Goal: Transaction & Acquisition: Purchase product/service

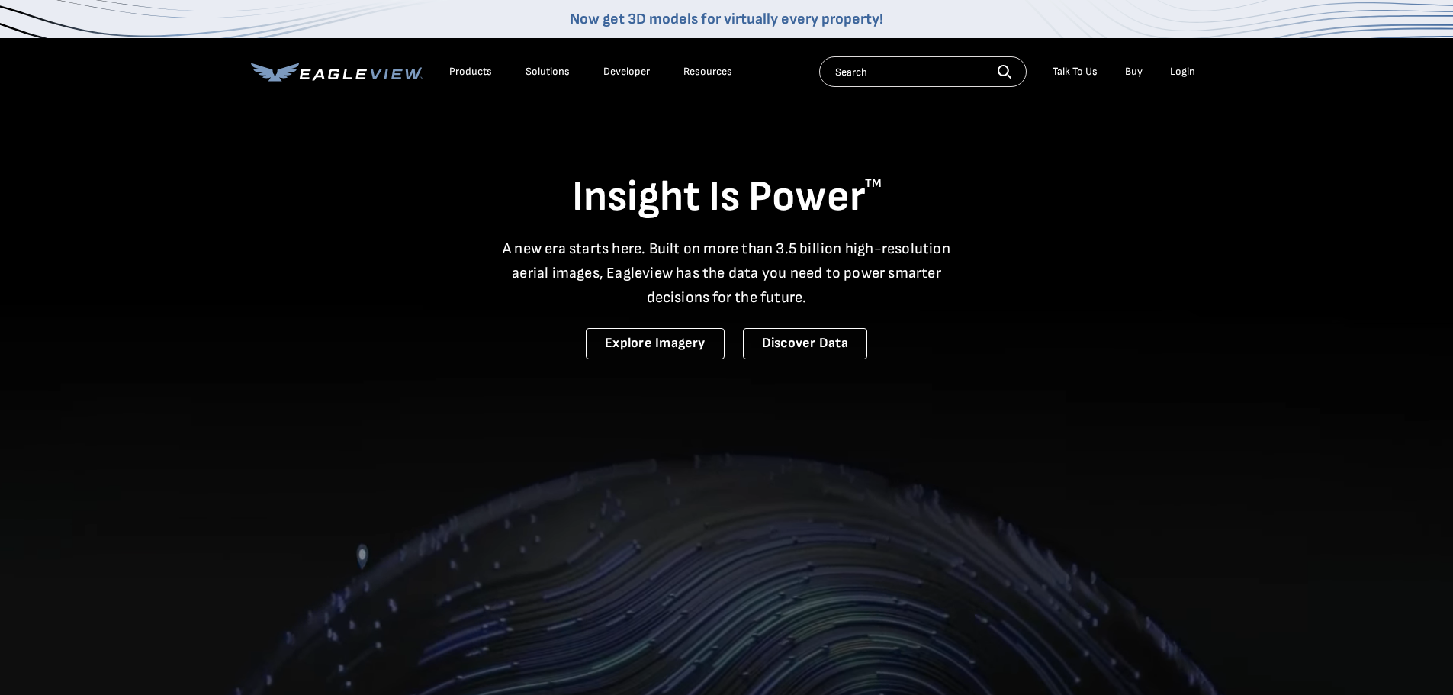
click at [1179, 73] on div "Login" at bounding box center [1182, 72] width 25 height 14
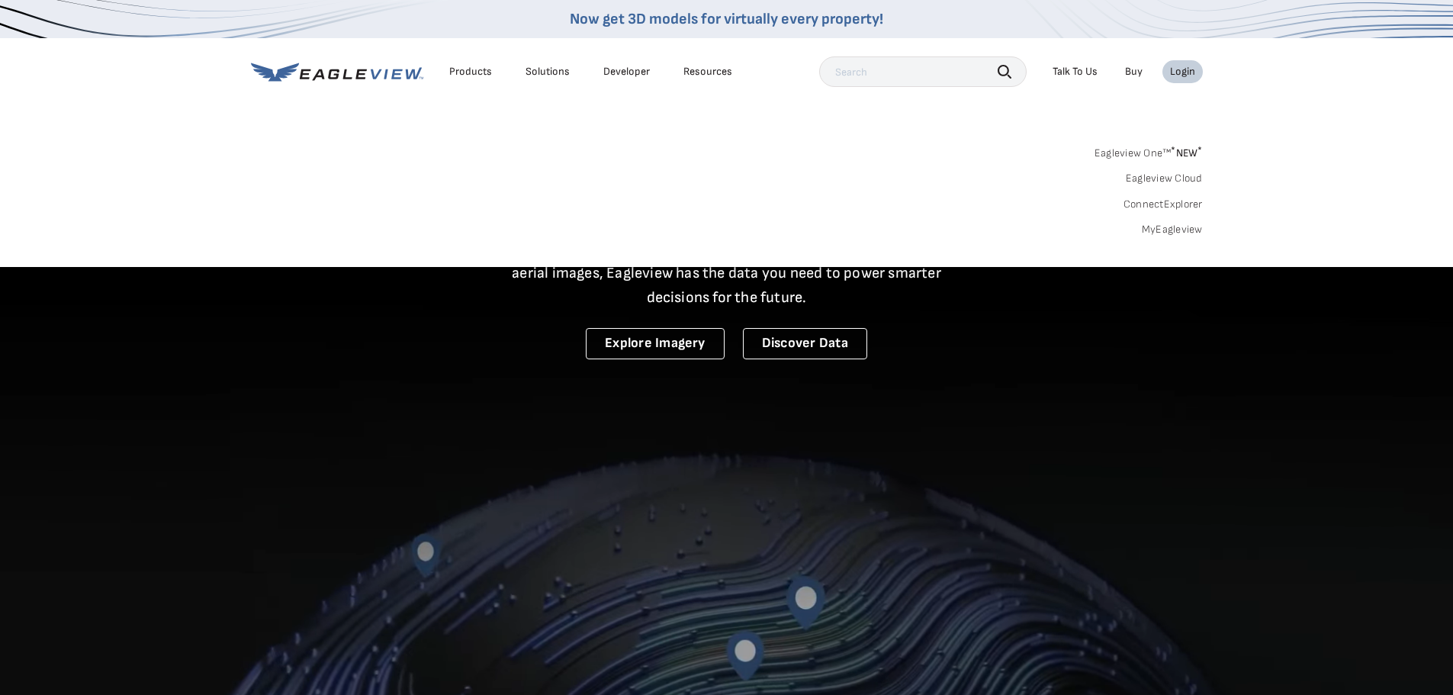
click at [1179, 73] on div "Login" at bounding box center [1182, 72] width 25 height 14
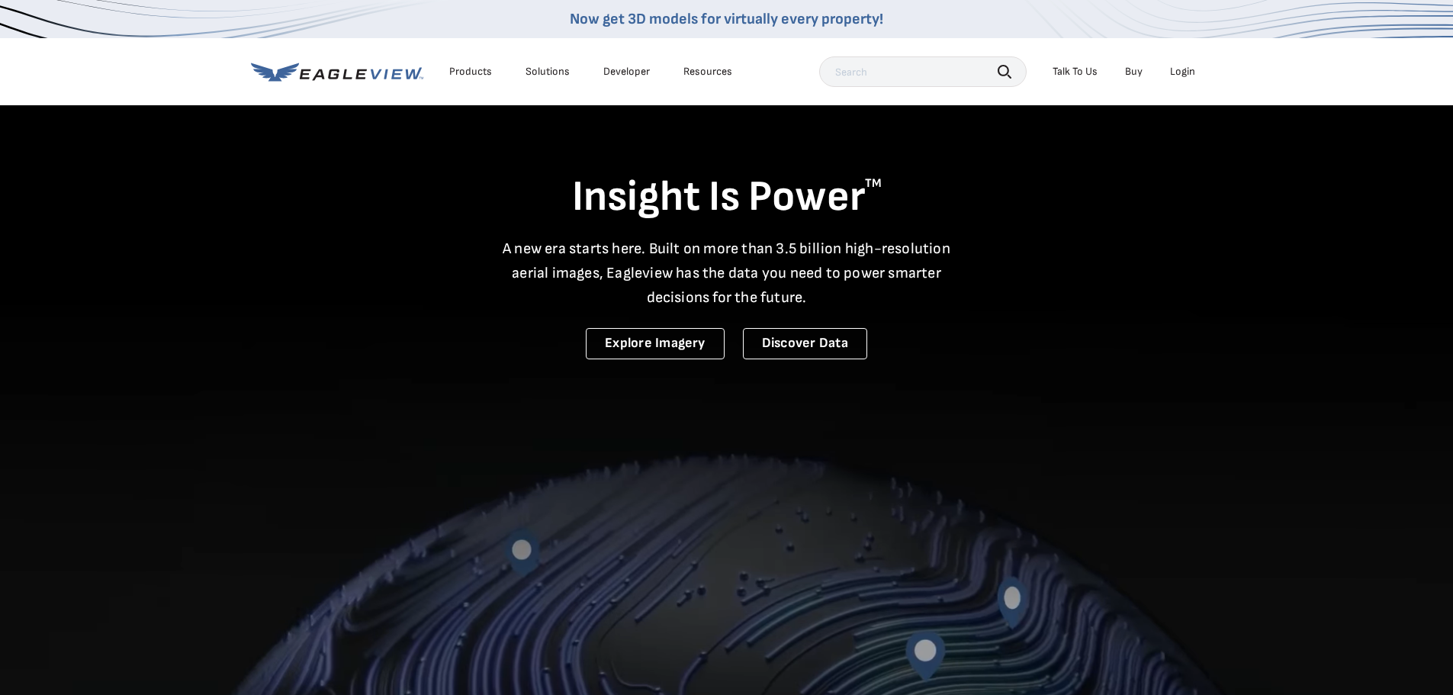
click at [1190, 72] on div "Login" at bounding box center [1182, 72] width 25 height 14
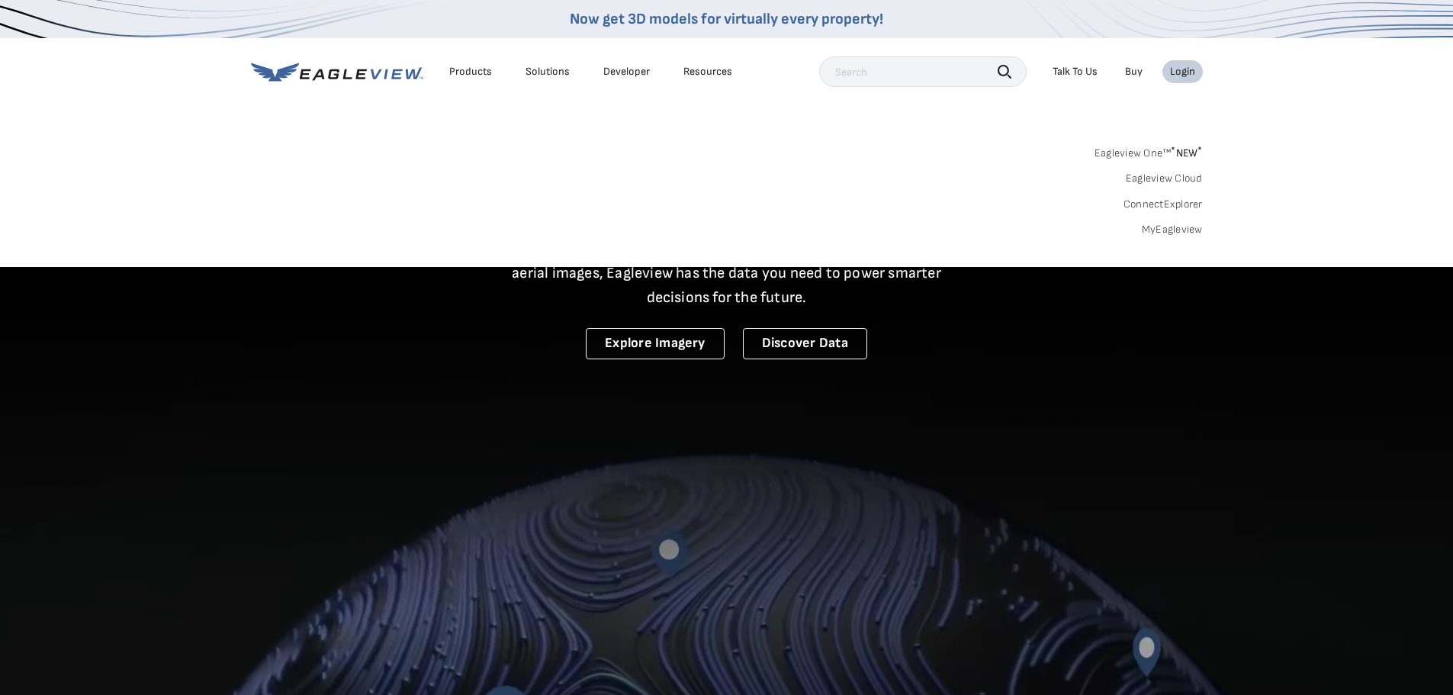
click at [1142, 158] on link "Eagleview One™ * NEW *" at bounding box center [1149, 151] width 108 height 18
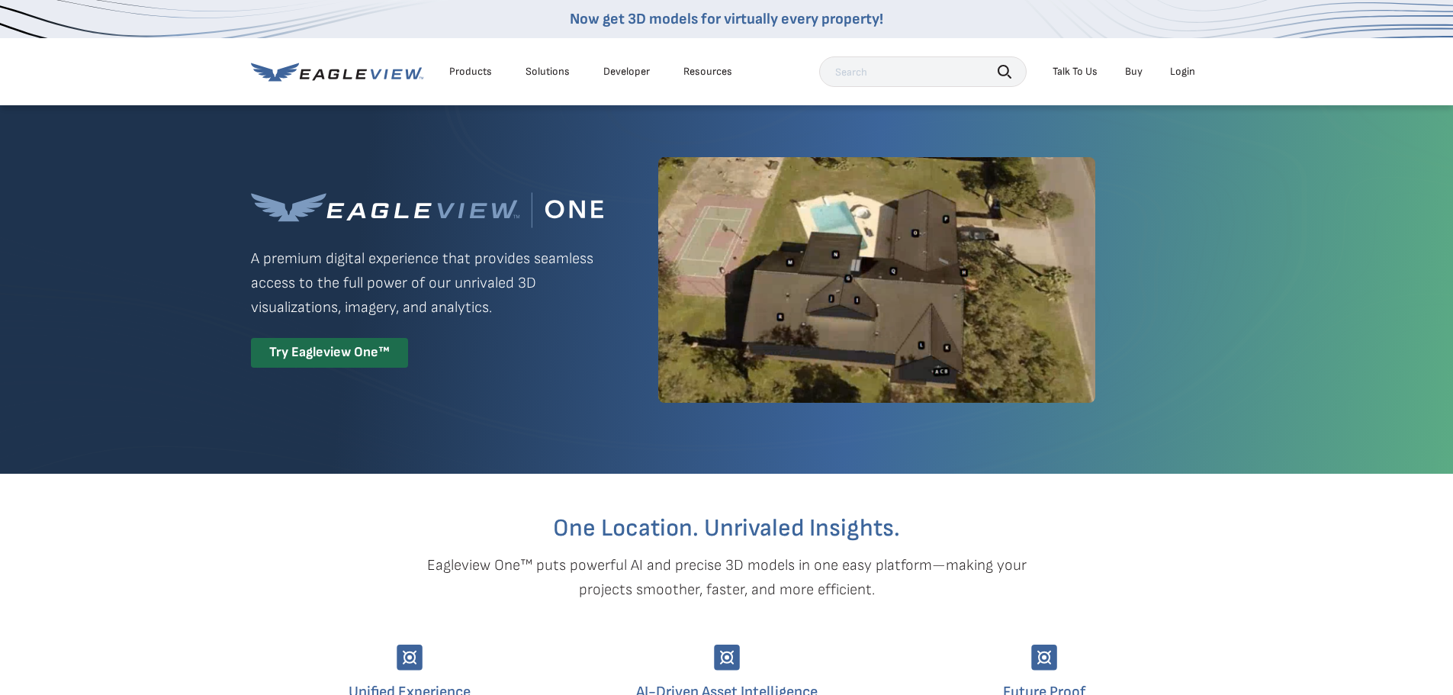
click at [1172, 73] on div "Login" at bounding box center [1182, 72] width 25 height 14
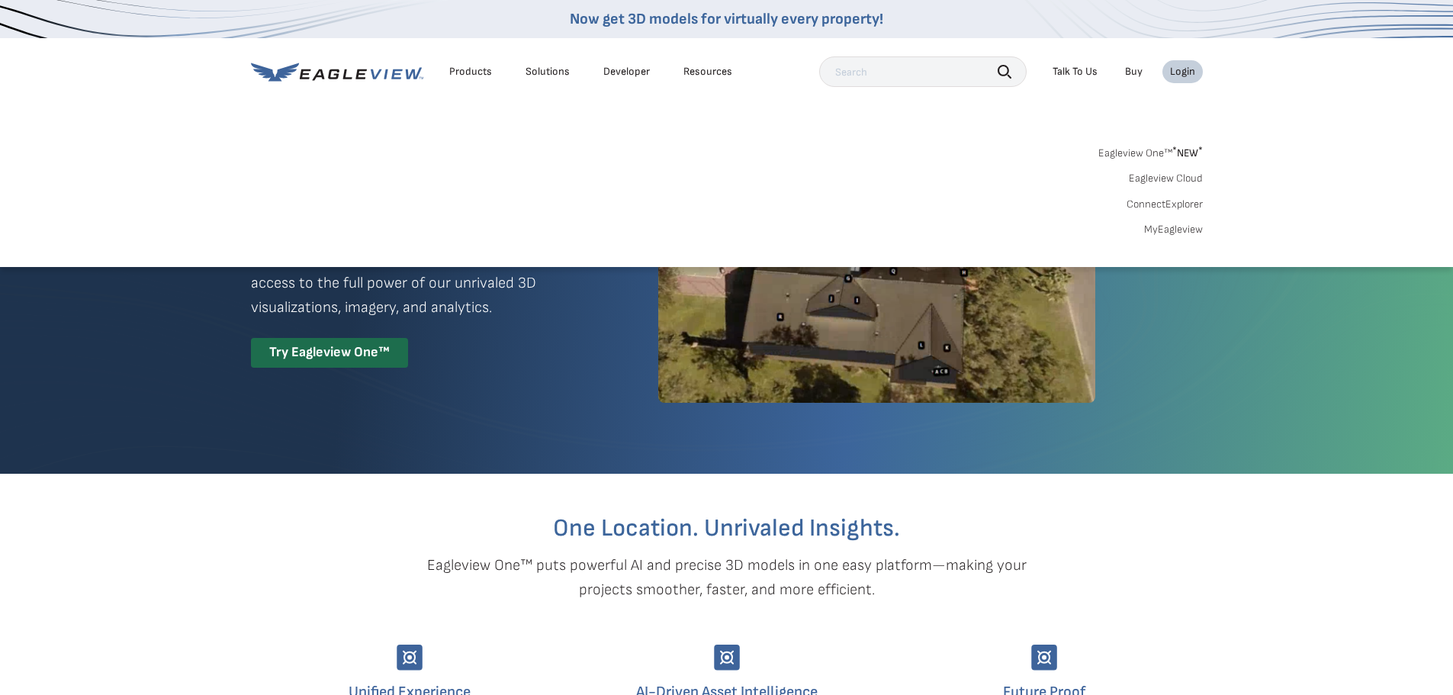
click at [1159, 227] on link "MyEagleview" at bounding box center [1173, 230] width 59 height 14
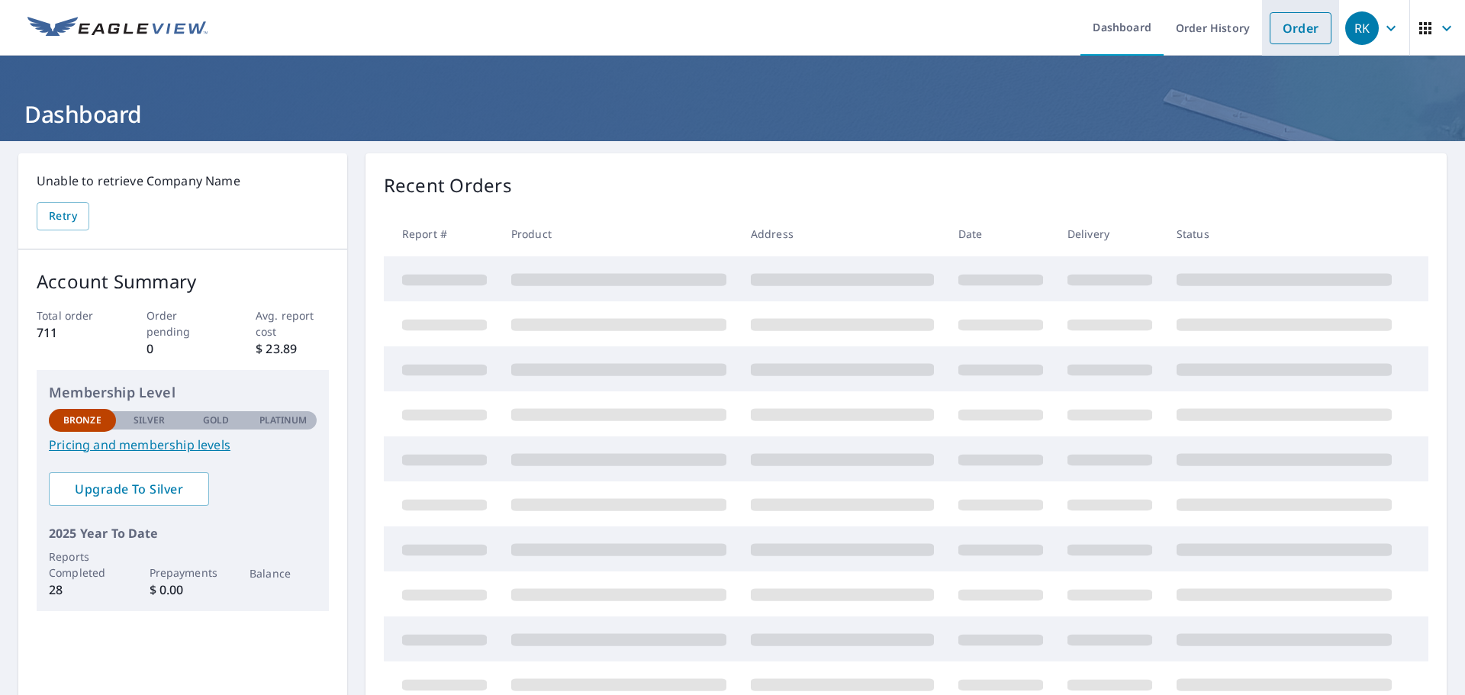
click at [1285, 25] on link "Order" at bounding box center [1300, 28] width 62 height 32
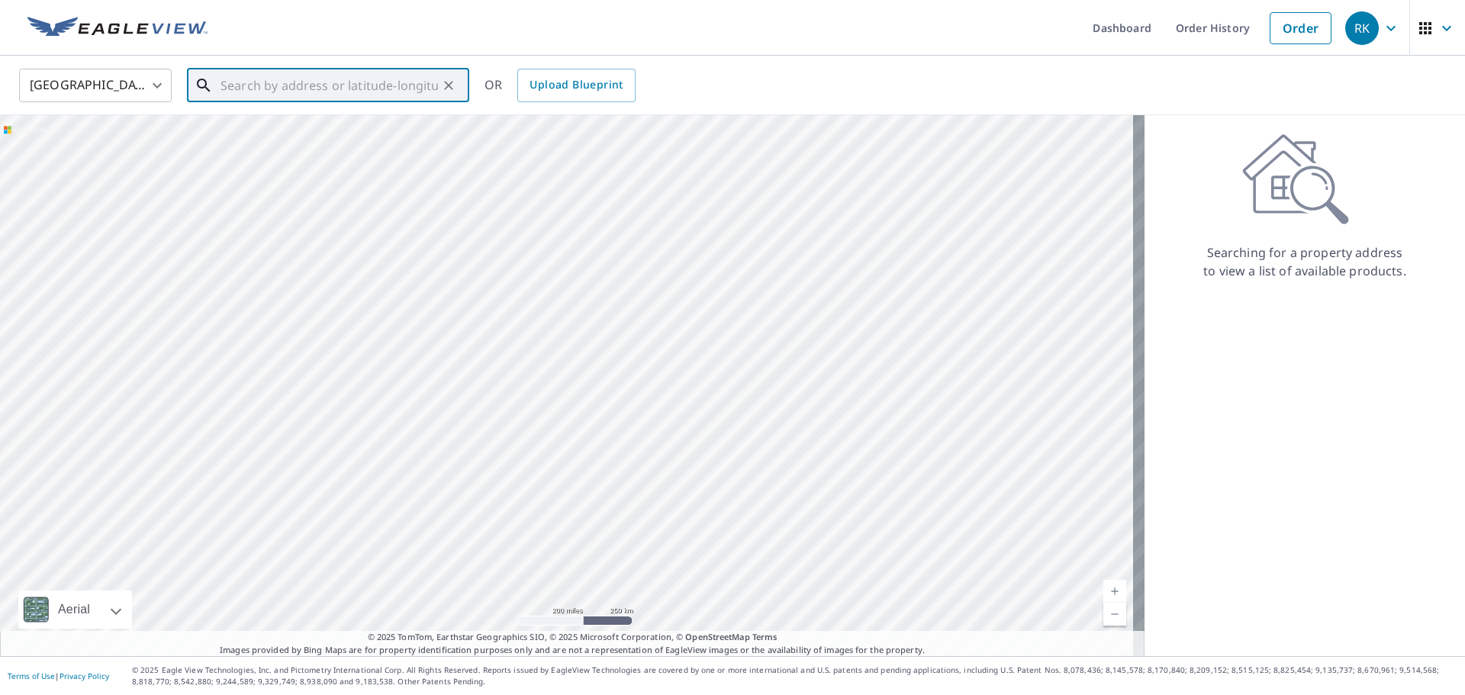
click at [397, 89] on input "text" at bounding box center [328, 85] width 217 height 43
click at [348, 139] on p "Portsmouth, VA 23707" at bounding box center [337, 154] width 240 height 31
type input "4622 Race St Portsmouth, VA 23707"
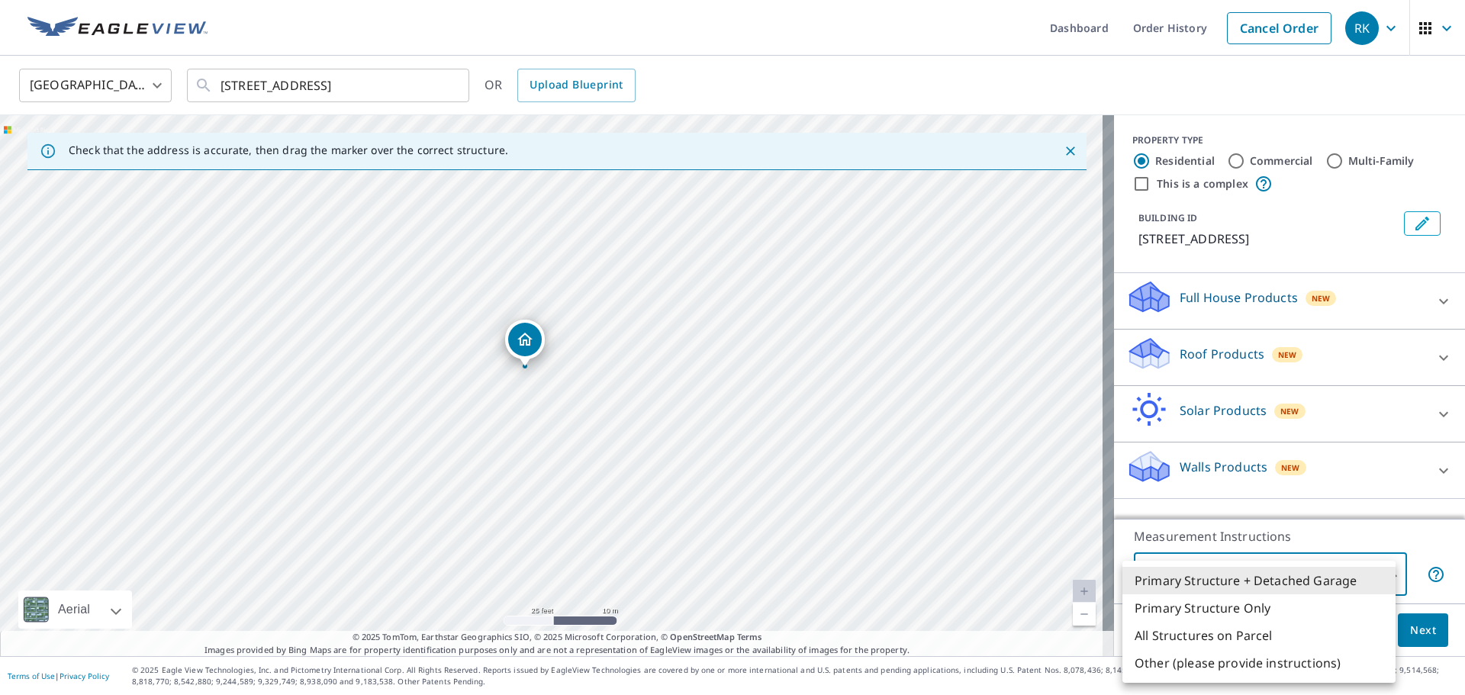
click at [1374, 567] on body "RK RK Dashboard Order History Cancel Order RK United States US ​ 4622 Race St P…" at bounding box center [732, 347] width 1465 height 695
click at [1226, 609] on li "Primary Structure Only" at bounding box center [1258, 607] width 273 height 27
type input "2"
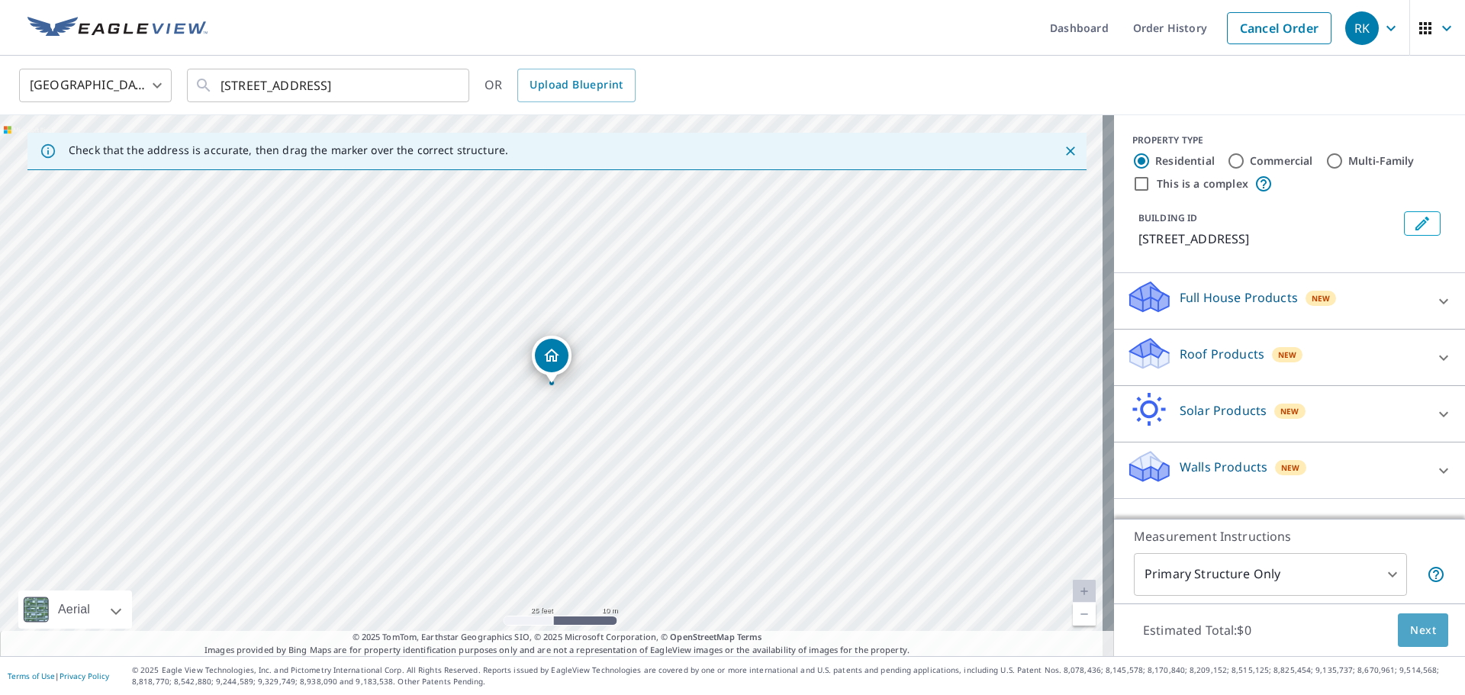
click at [1412, 632] on span "Next" at bounding box center [1423, 630] width 26 height 19
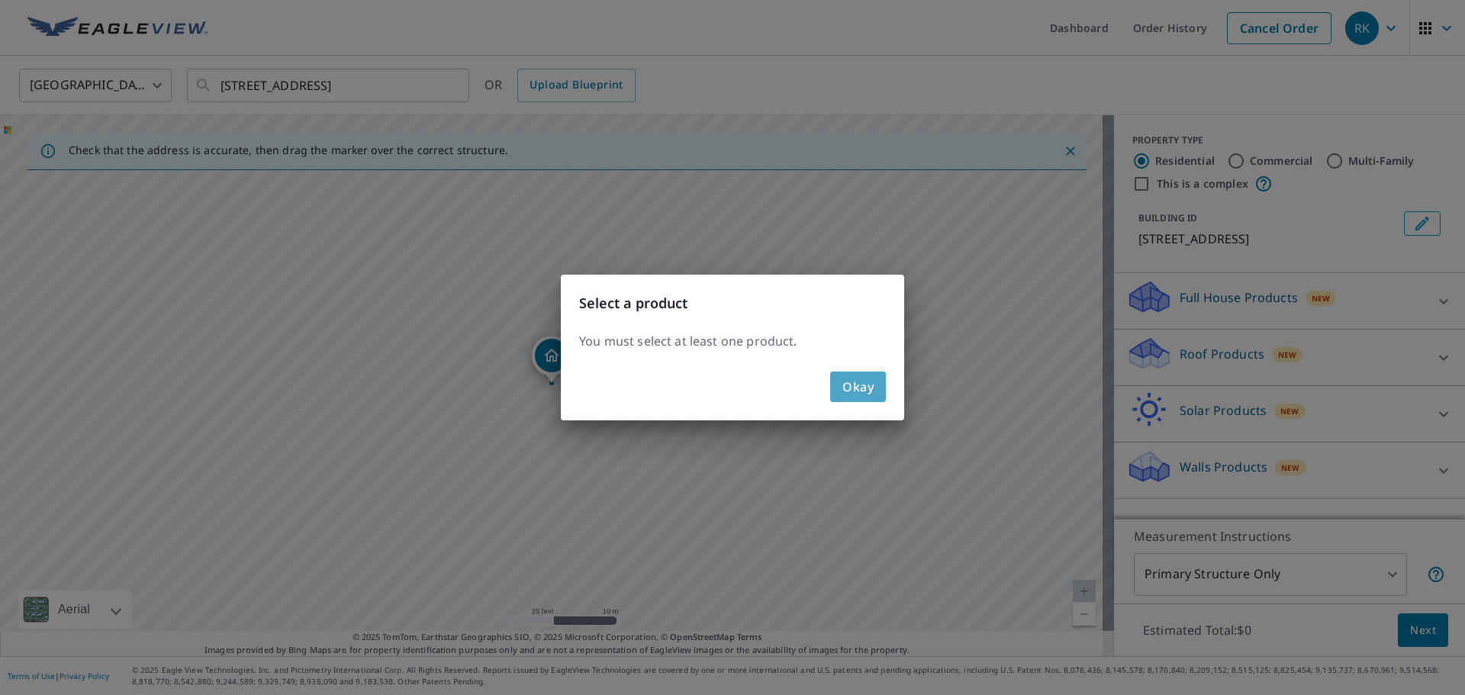
click at [870, 391] on span "Okay" at bounding box center [857, 386] width 31 height 21
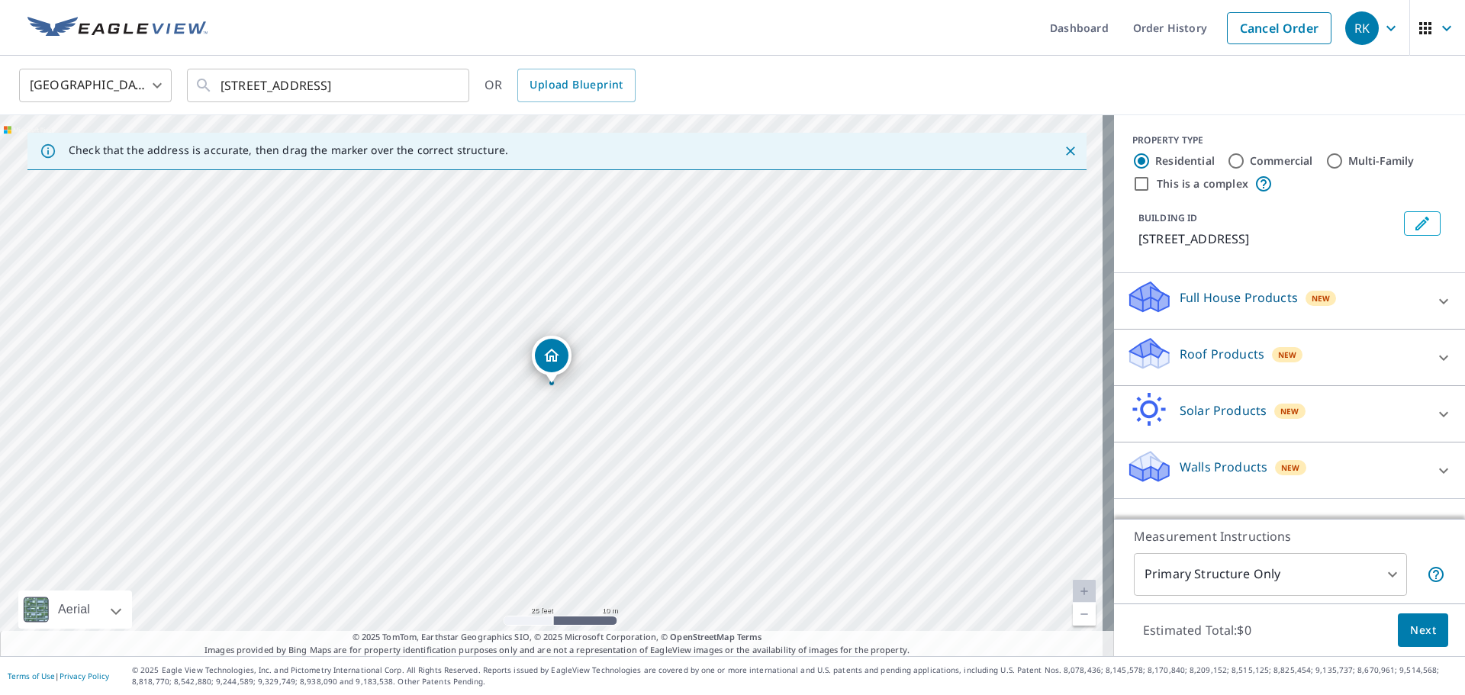
click at [1439, 301] on icon at bounding box center [1443, 300] width 9 height 5
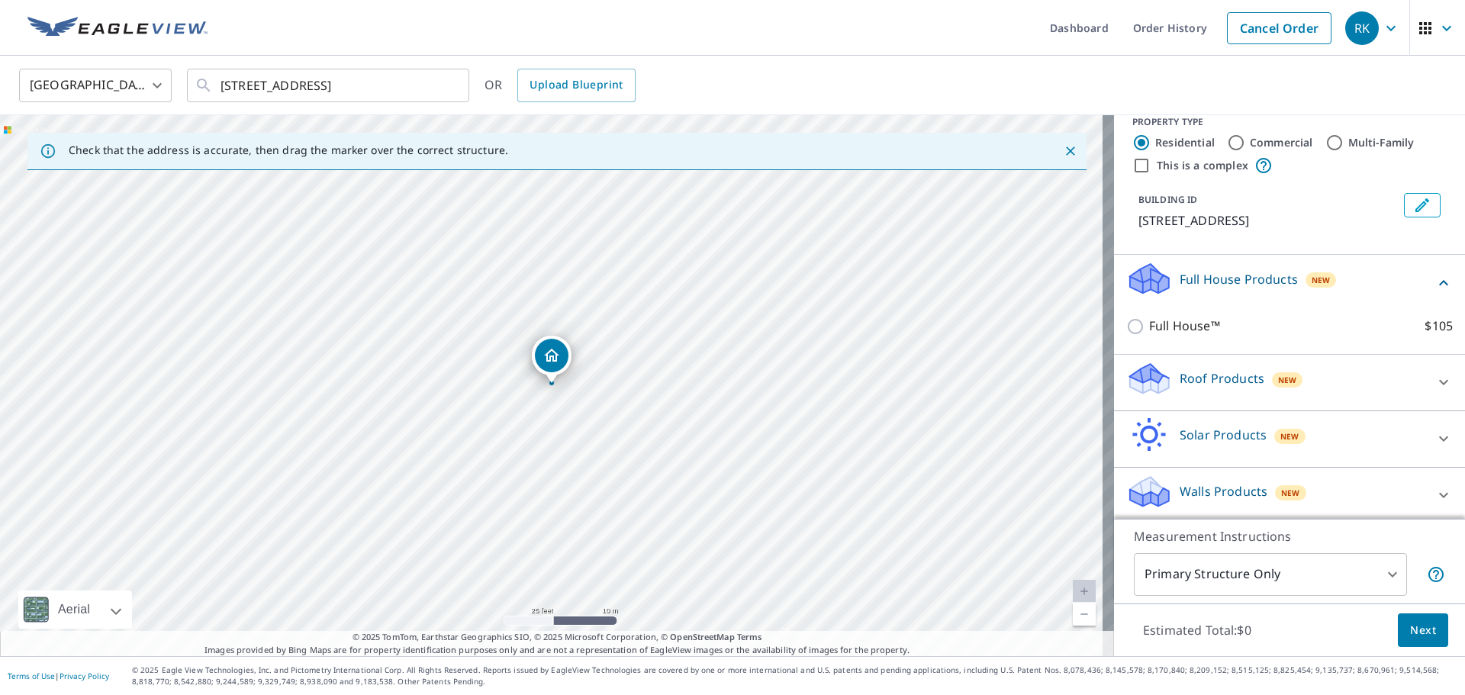
scroll to position [24, 0]
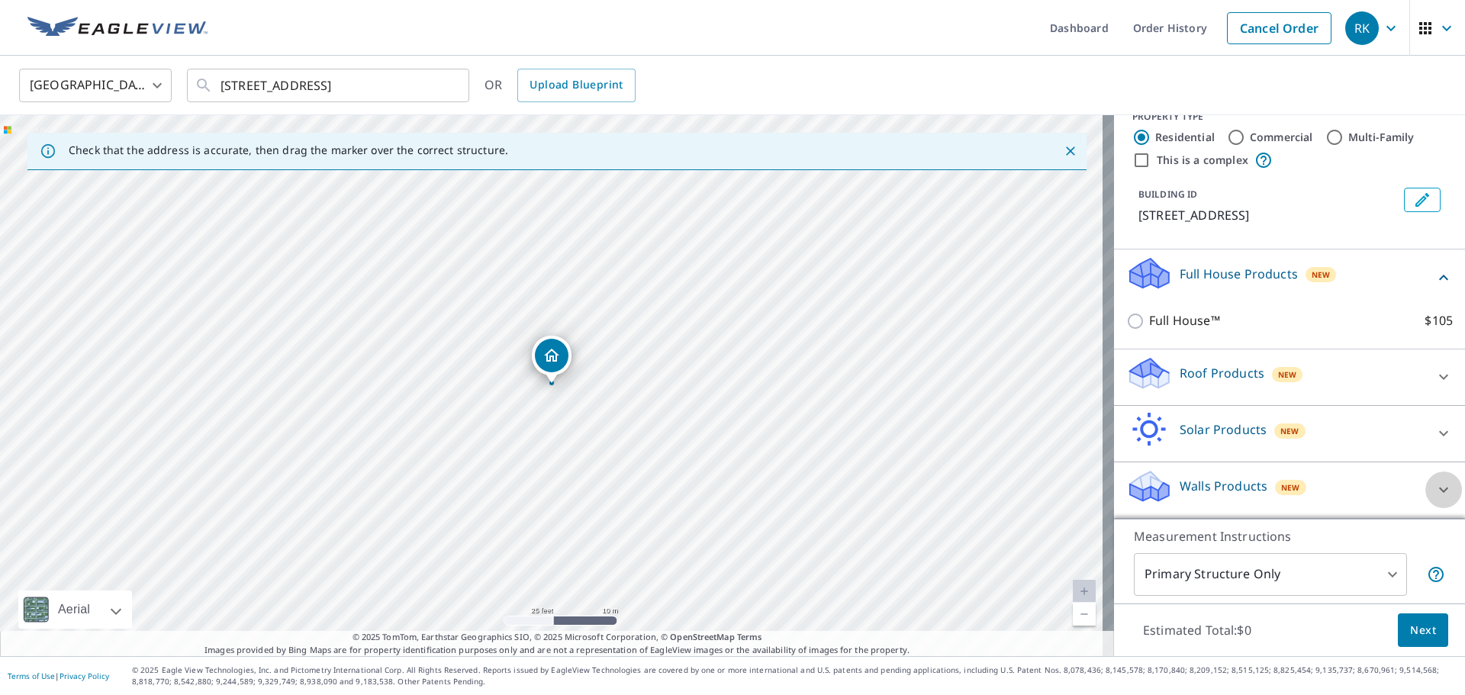
click at [1434, 484] on icon at bounding box center [1443, 490] width 18 height 18
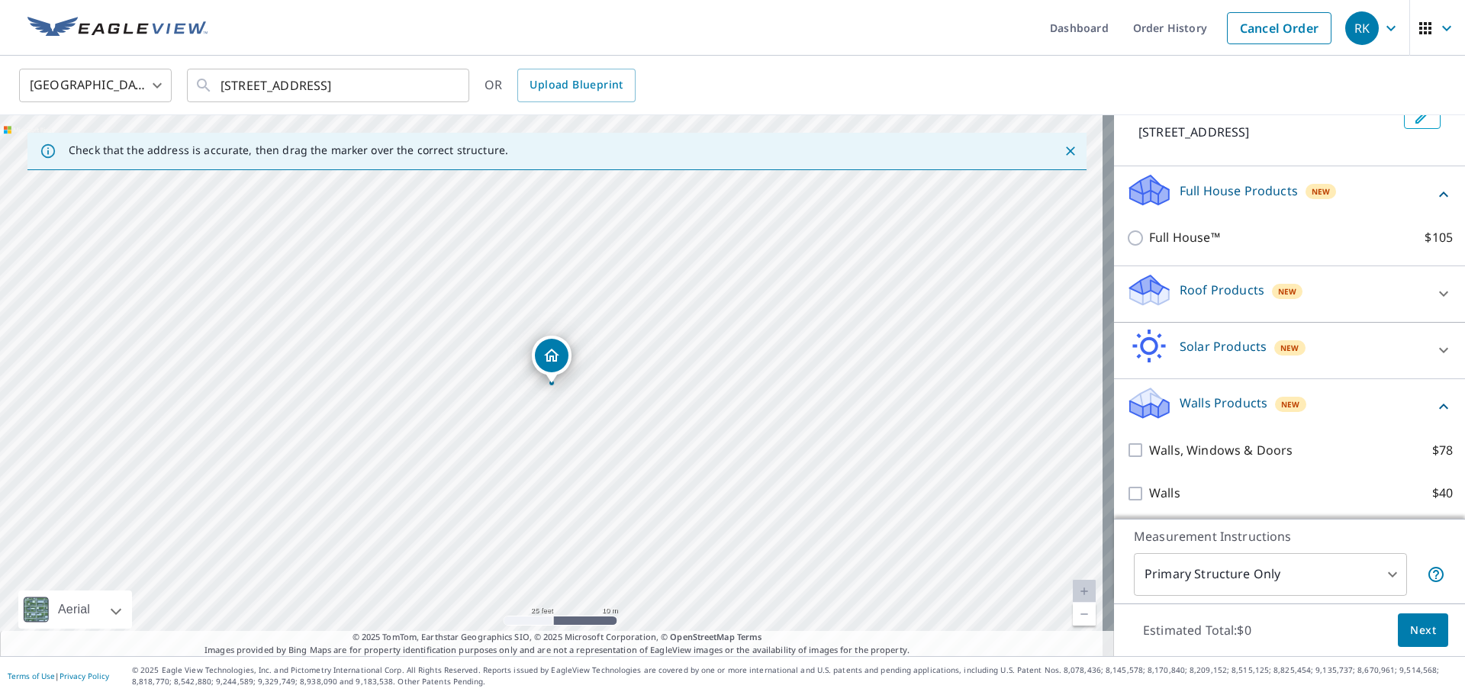
scroll to position [110, 0]
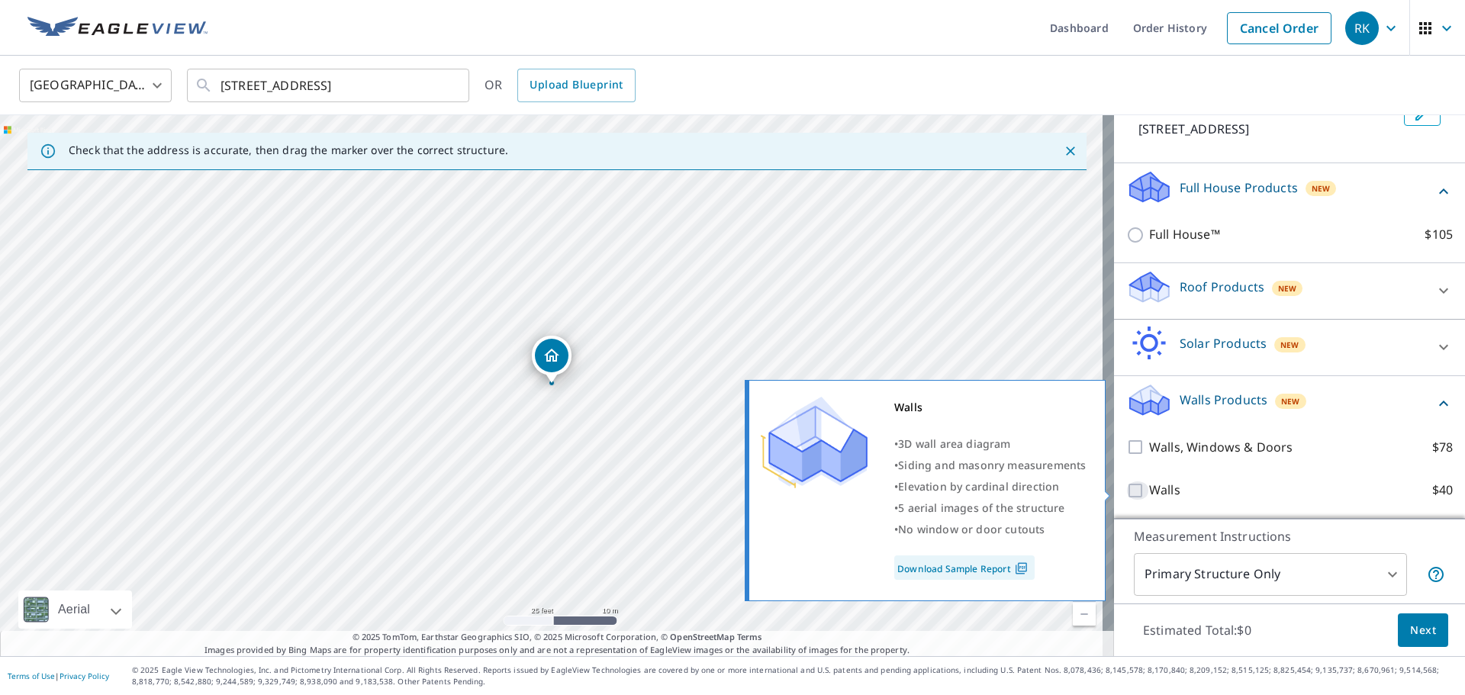
click at [1126, 491] on input "Walls $40" at bounding box center [1137, 490] width 23 height 18
checkbox input "true"
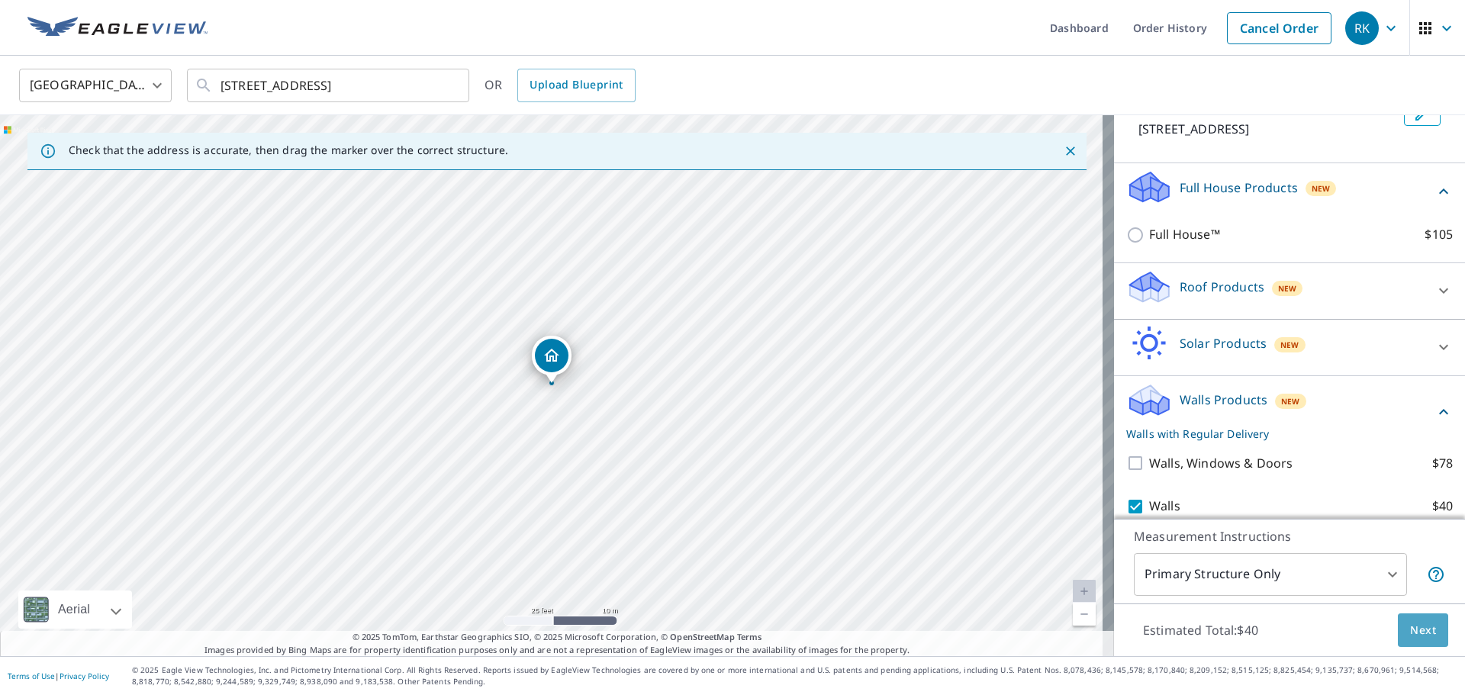
click at [1411, 622] on span "Next" at bounding box center [1423, 630] width 26 height 19
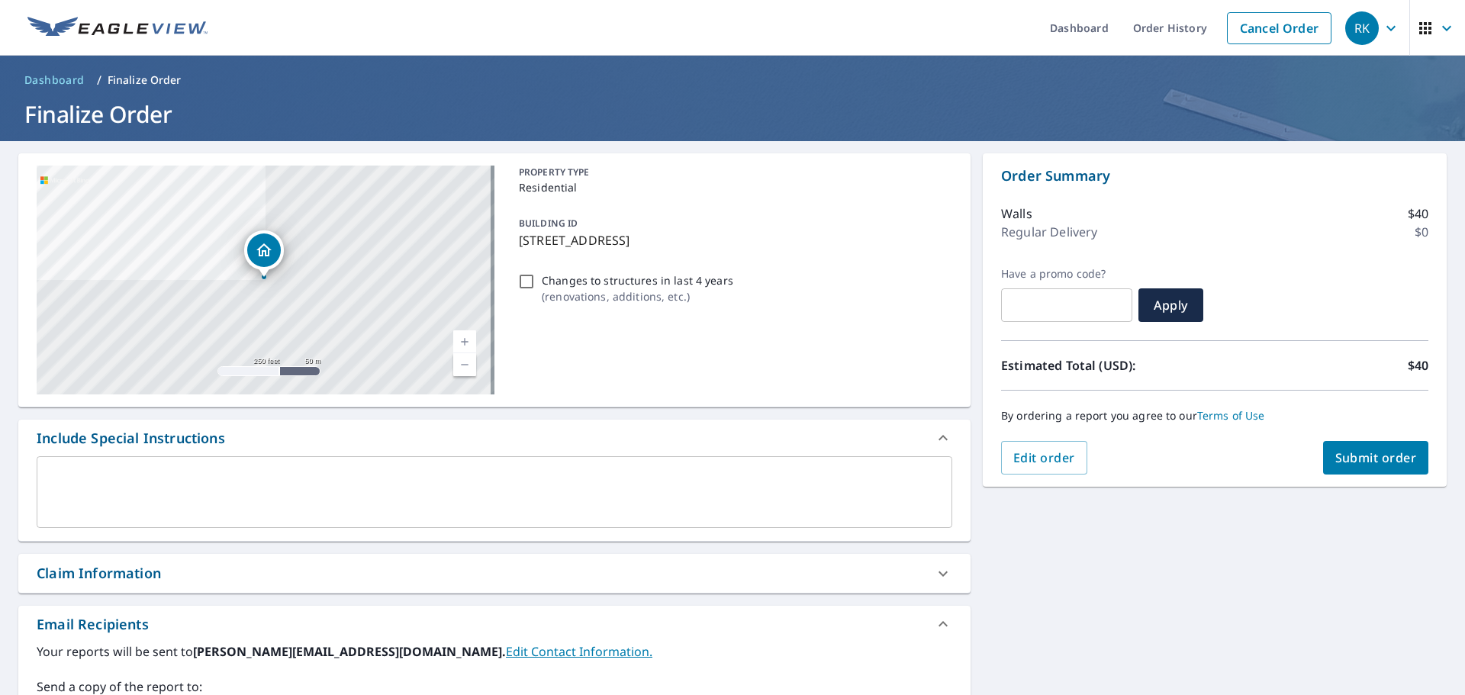
click at [1349, 449] on span "Submit order" at bounding box center [1376, 457] width 82 height 17
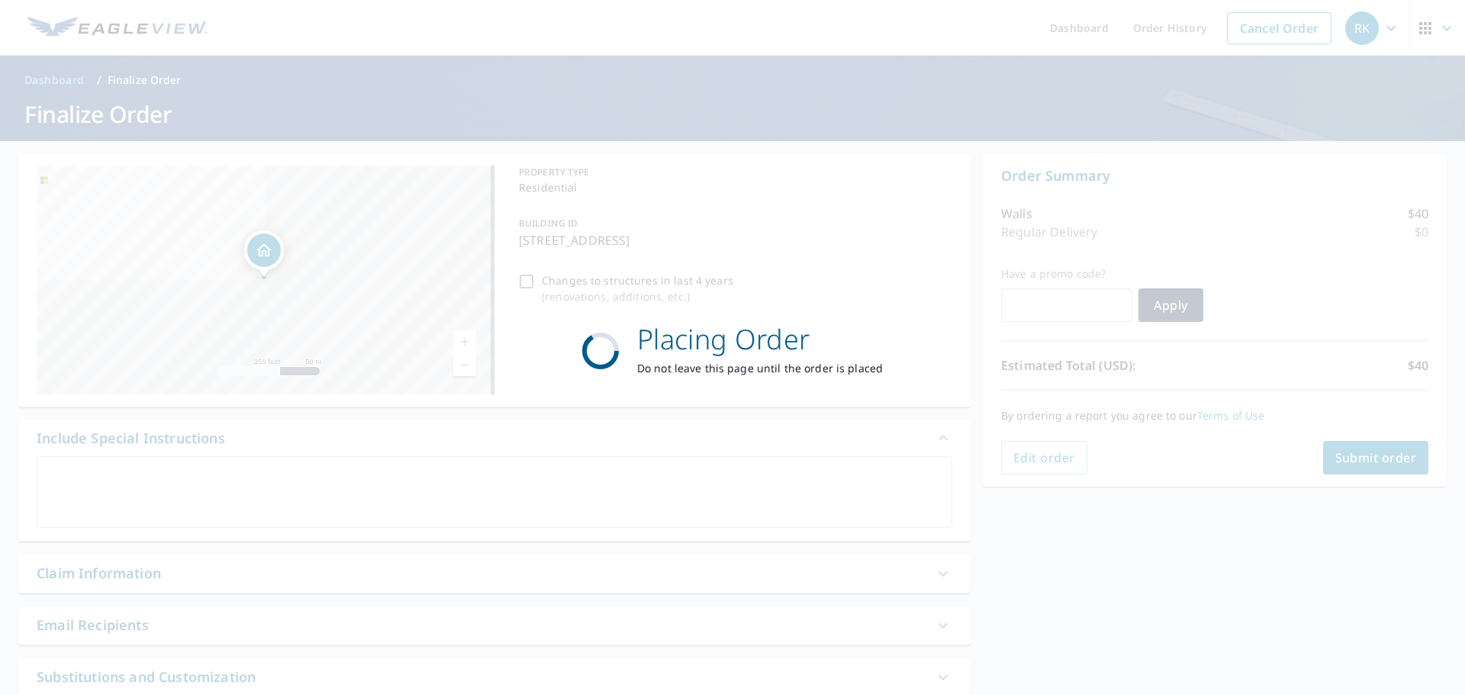
checkbox input "true"
